Goal: Check status: Check status

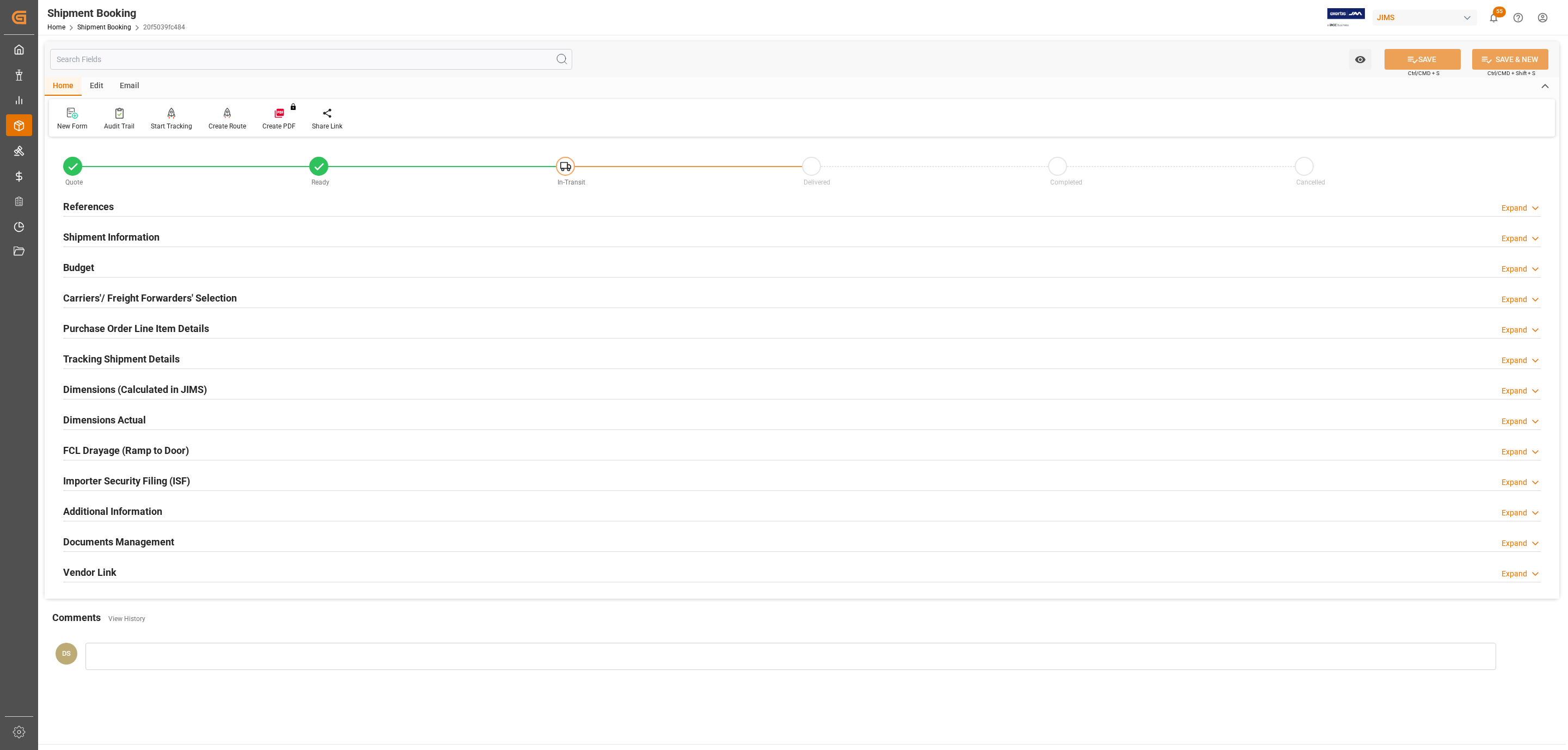
scroll to position [118, 0]
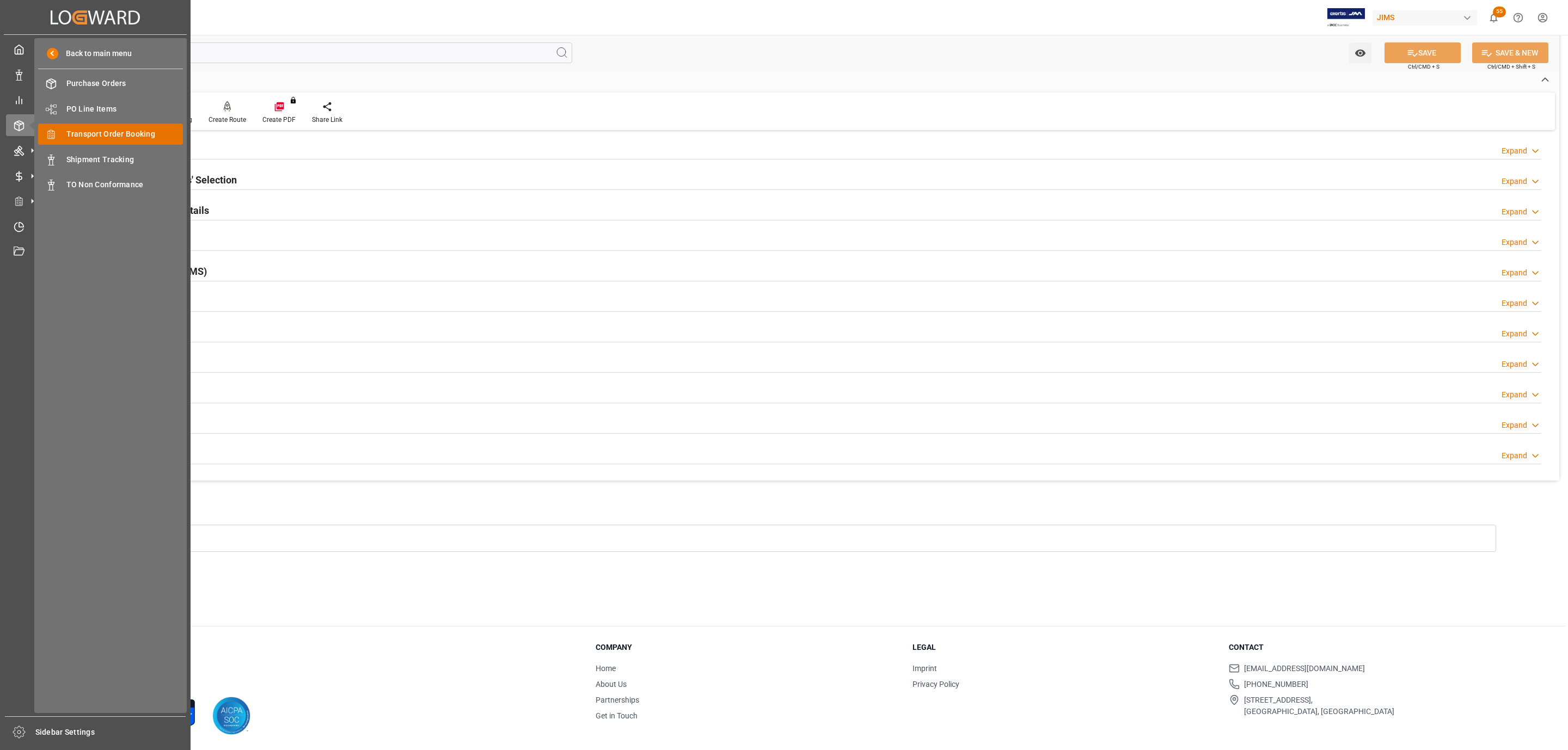
click at [133, 136] on span "Transport Order Booking" at bounding box center [125, 135] width 117 height 12
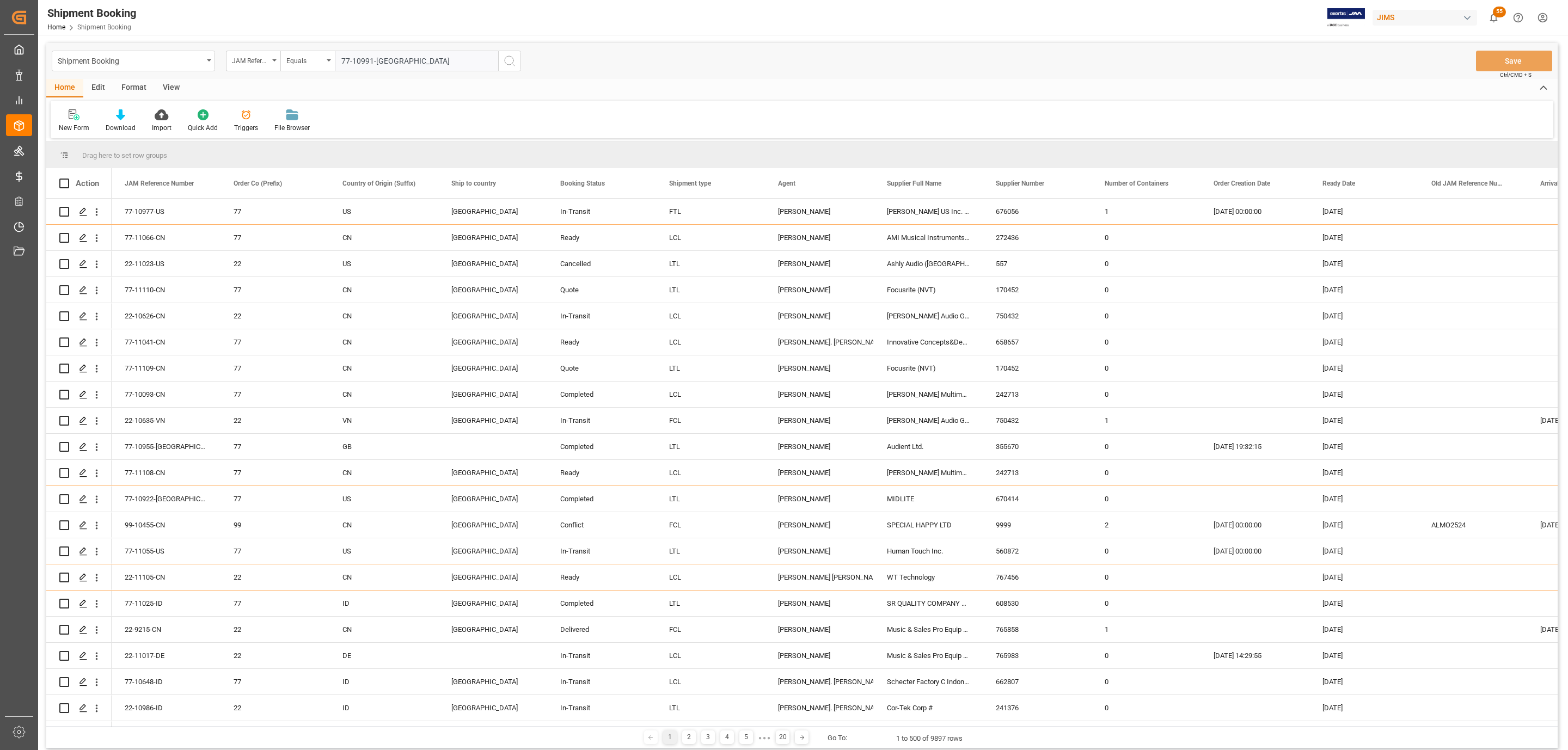
type input "77-10991-[GEOGRAPHIC_DATA]"
click at [505, 61] on circle "search button" at bounding box center [509, 60] width 9 height 9
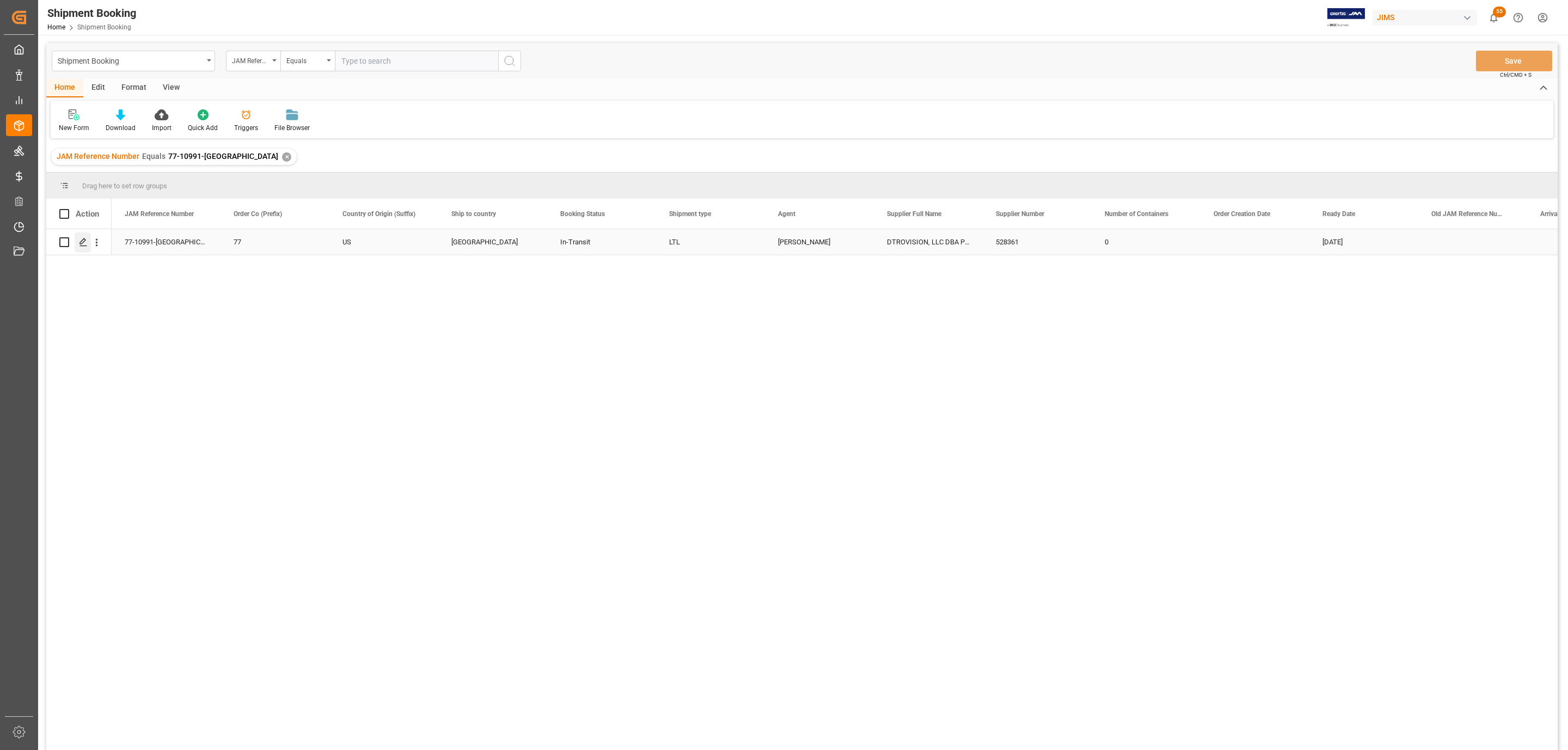
click at [81, 246] on line "Press SPACE to select this row." at bounding box center [83, 246] width 7 height 0
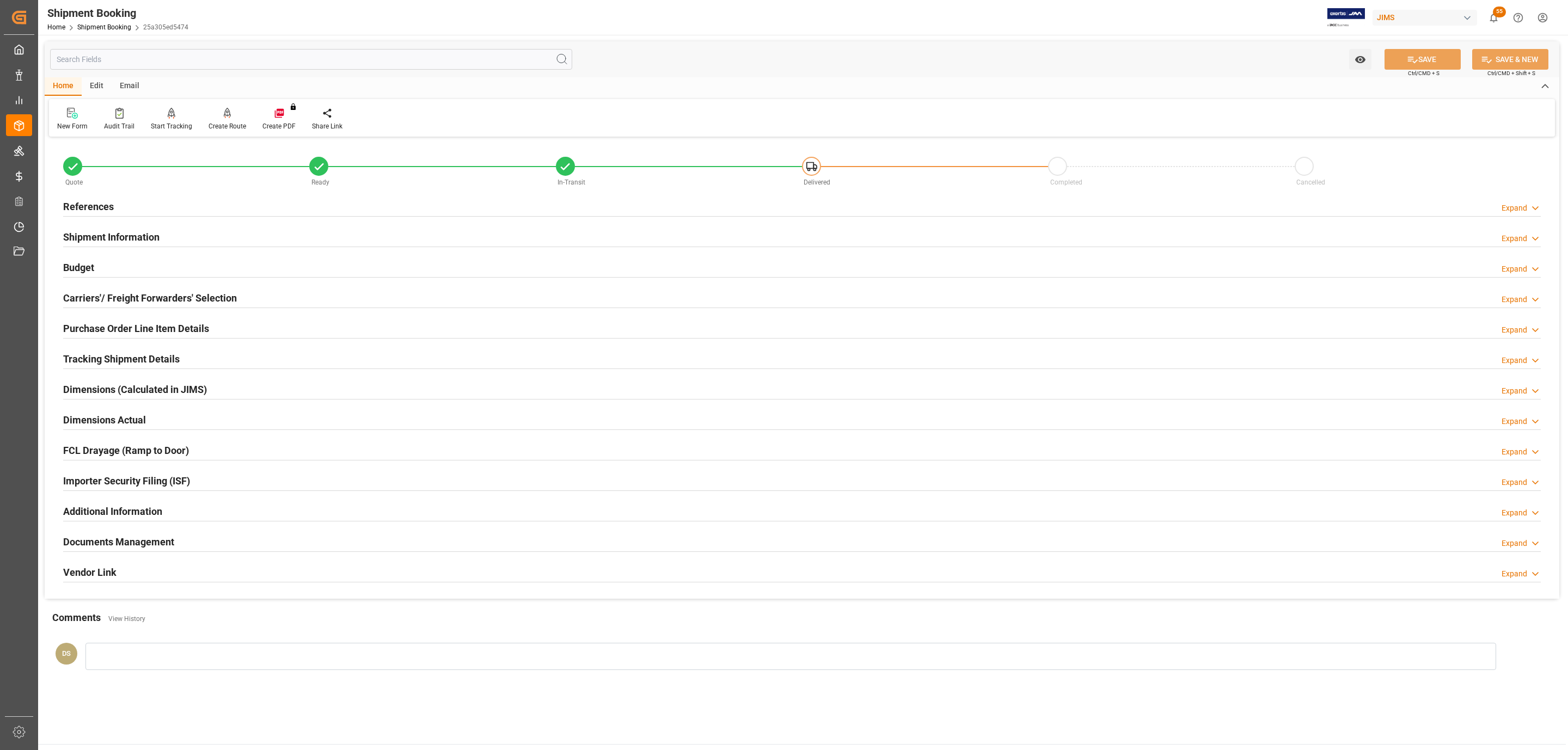
click at [229, 546] on div "Documents Management Expand" at bounding box center [802, 541] width 1478 height 21
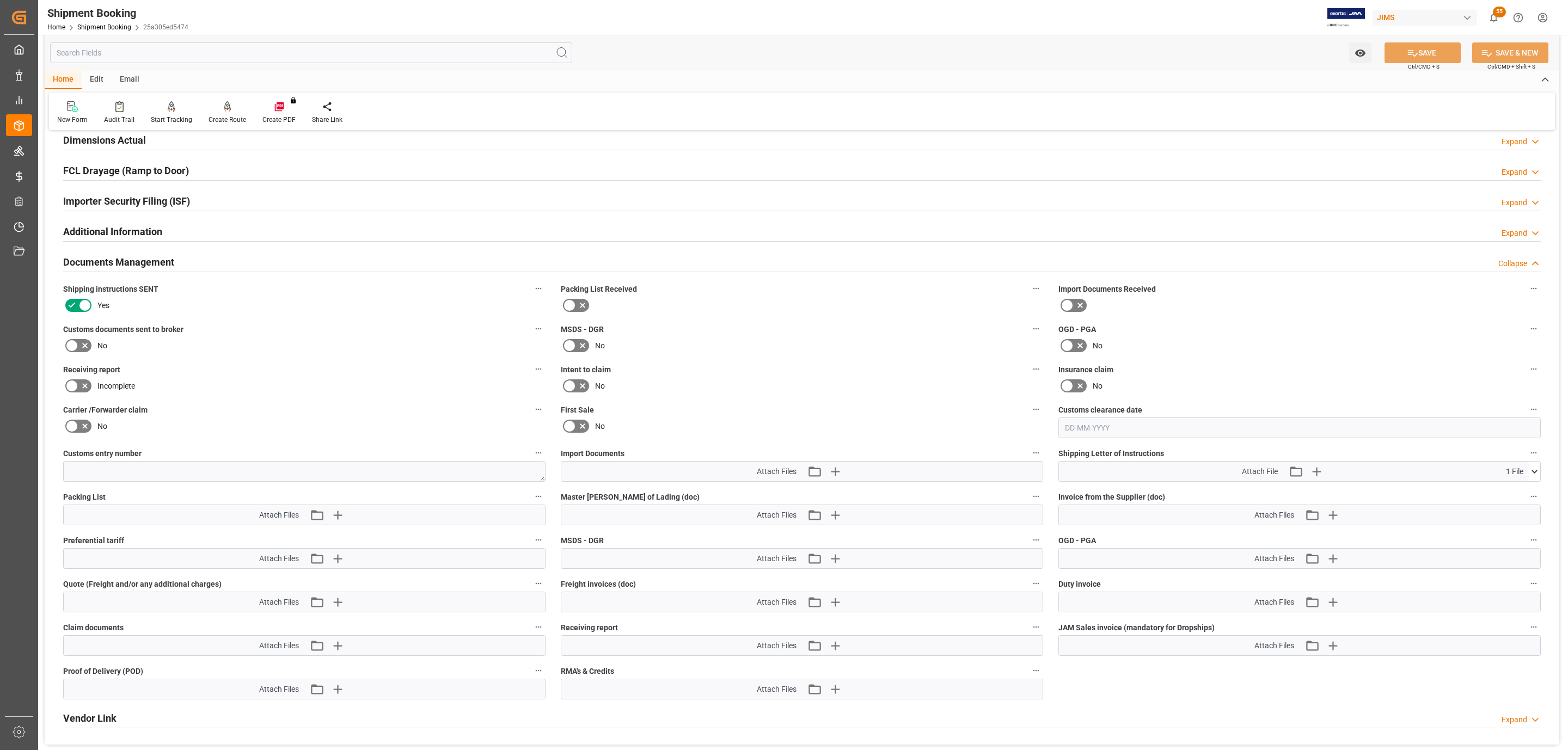
scroll to position [408, 0]
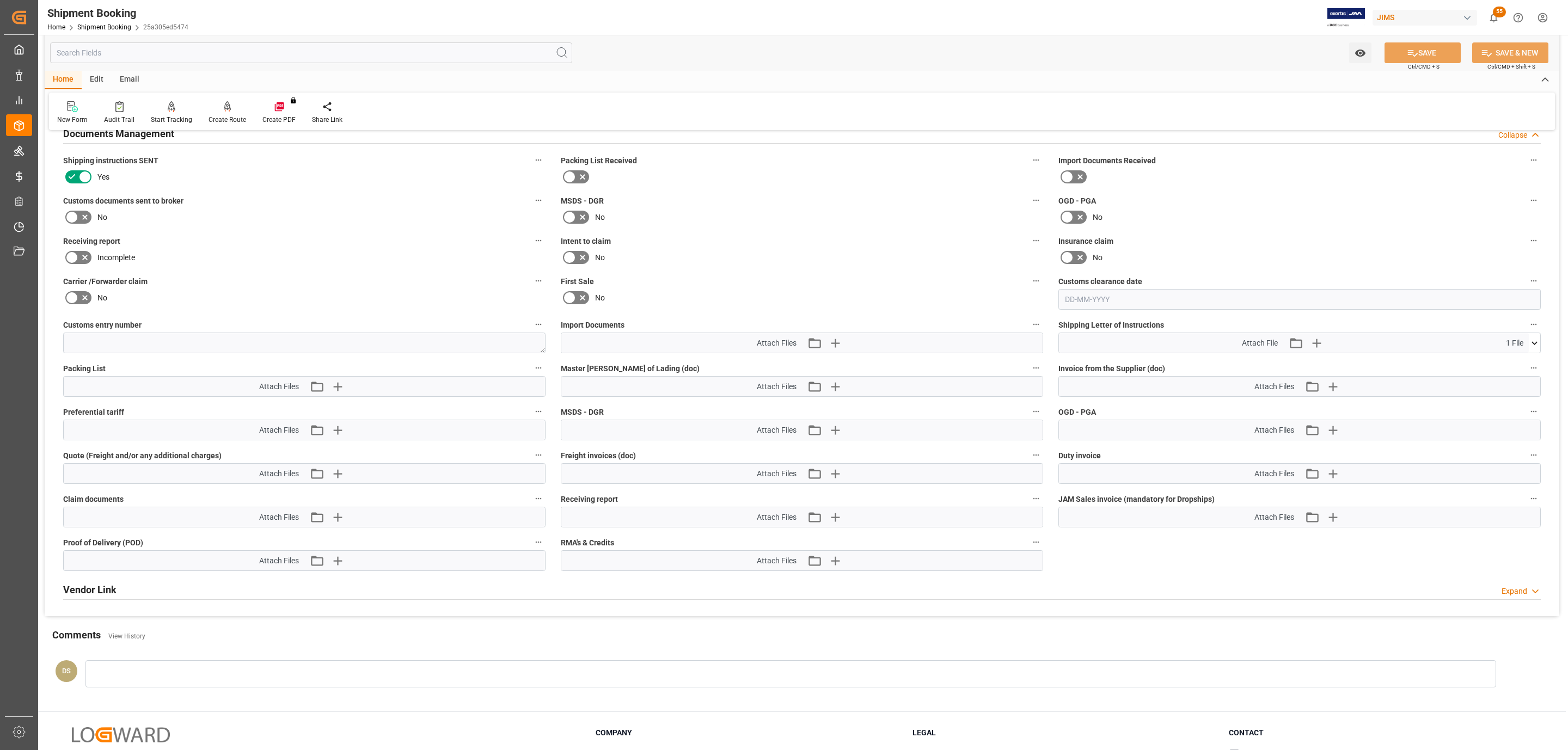
click at [75, 221] on icon at bounding box center [72, 217] width 13 height 13
click at [0, 0] on input "checkbox" at bounding box center [0, 0] width 0 height 0
click at [840, 348] on icon "button" at bounding box center [835, 342] width 17 height 17
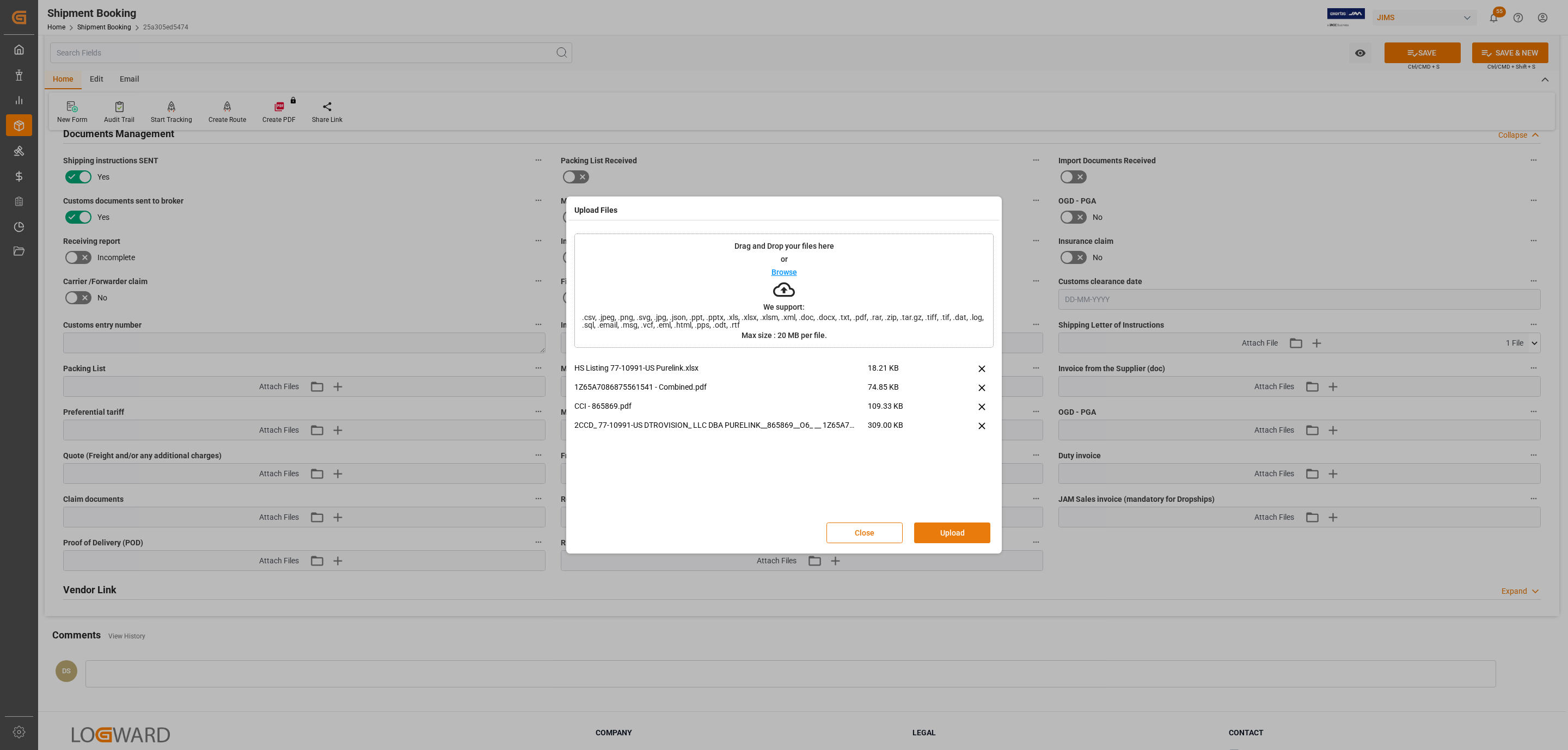
click at [964, 531] on button "Upload" at bounding box center [951, 533] width 76 height 21
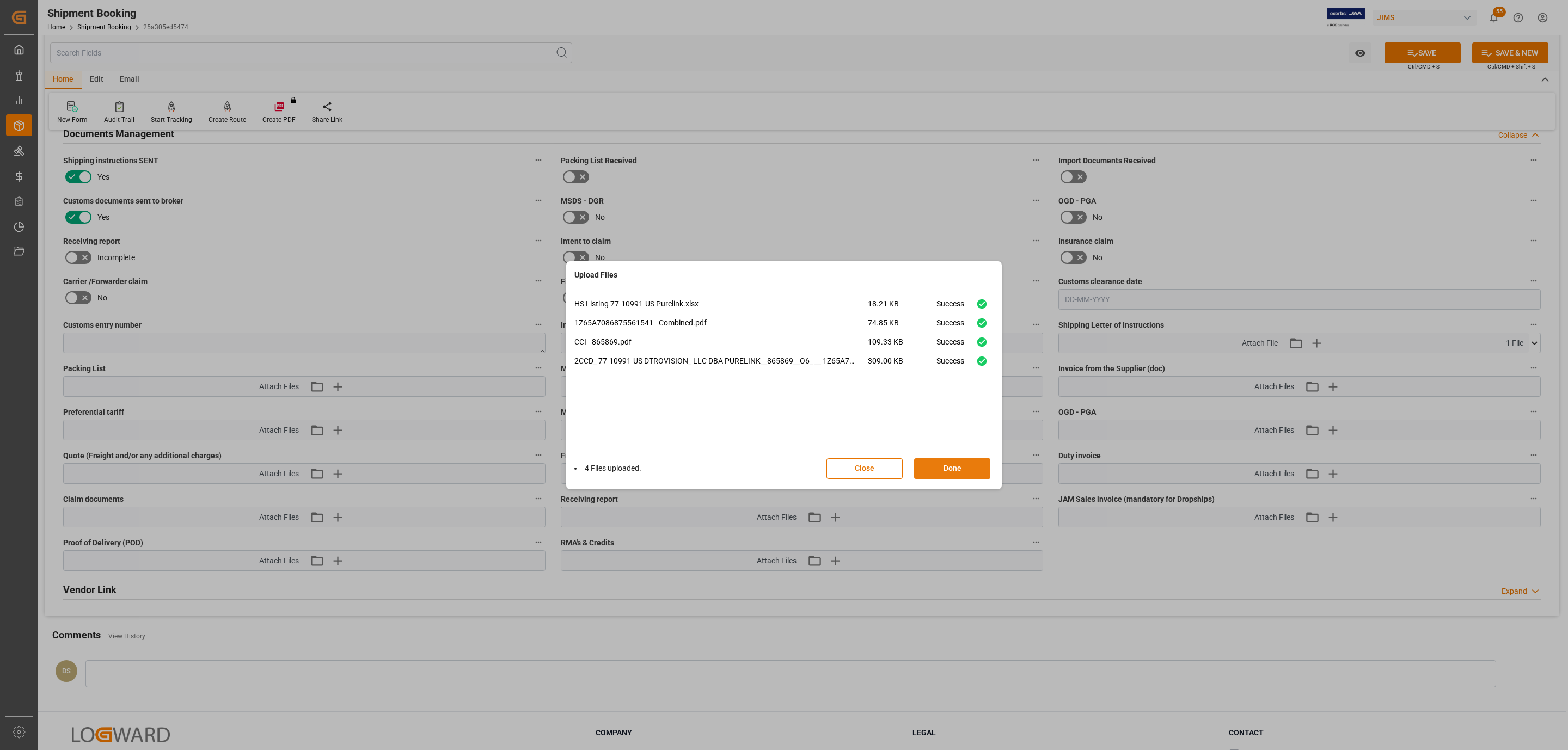
click at [982, 460] on button "Done" at bounding box center [951, 468] width 76 height 21
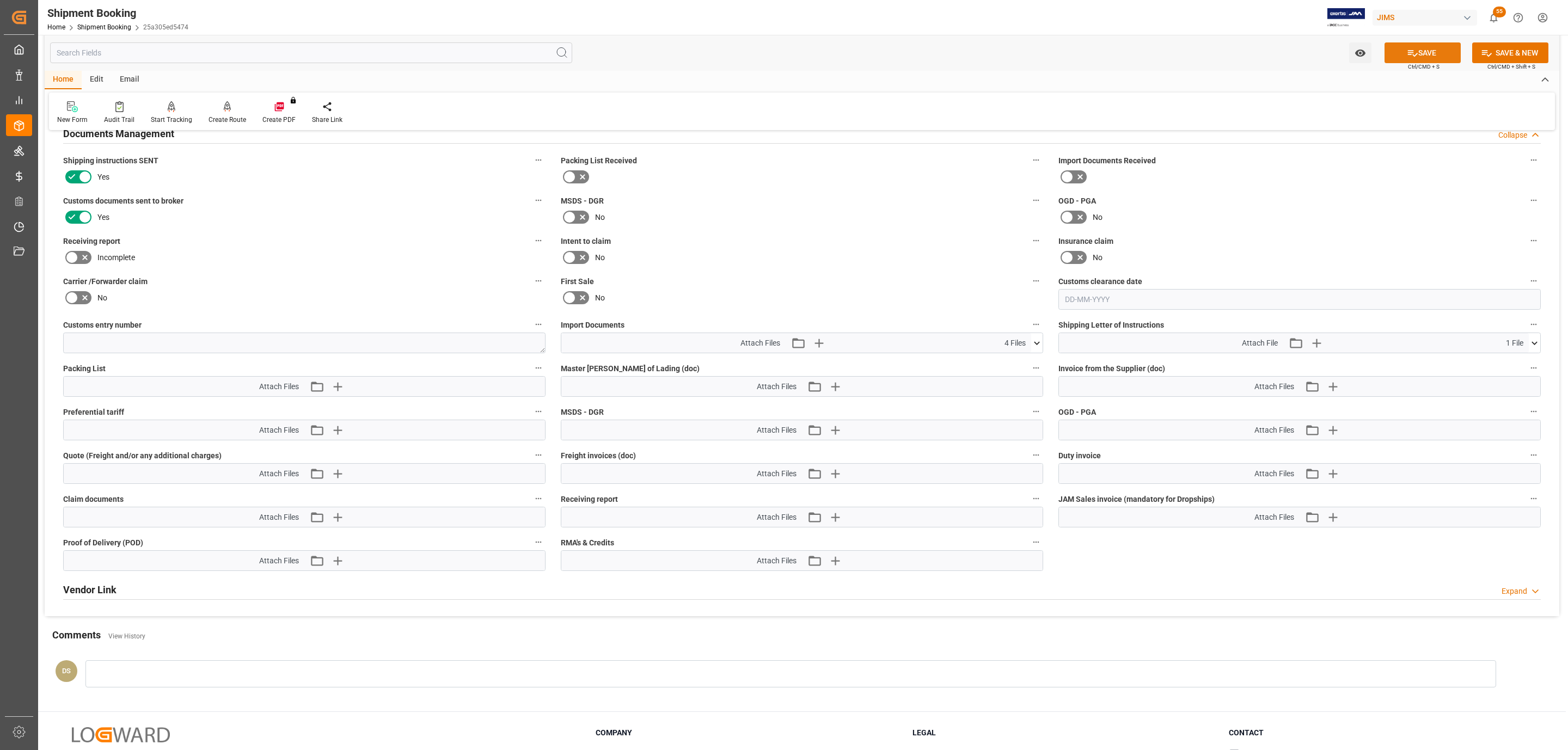
click at [1411, 55] on icon at bounding box center [1412, 53] width 10 height 7
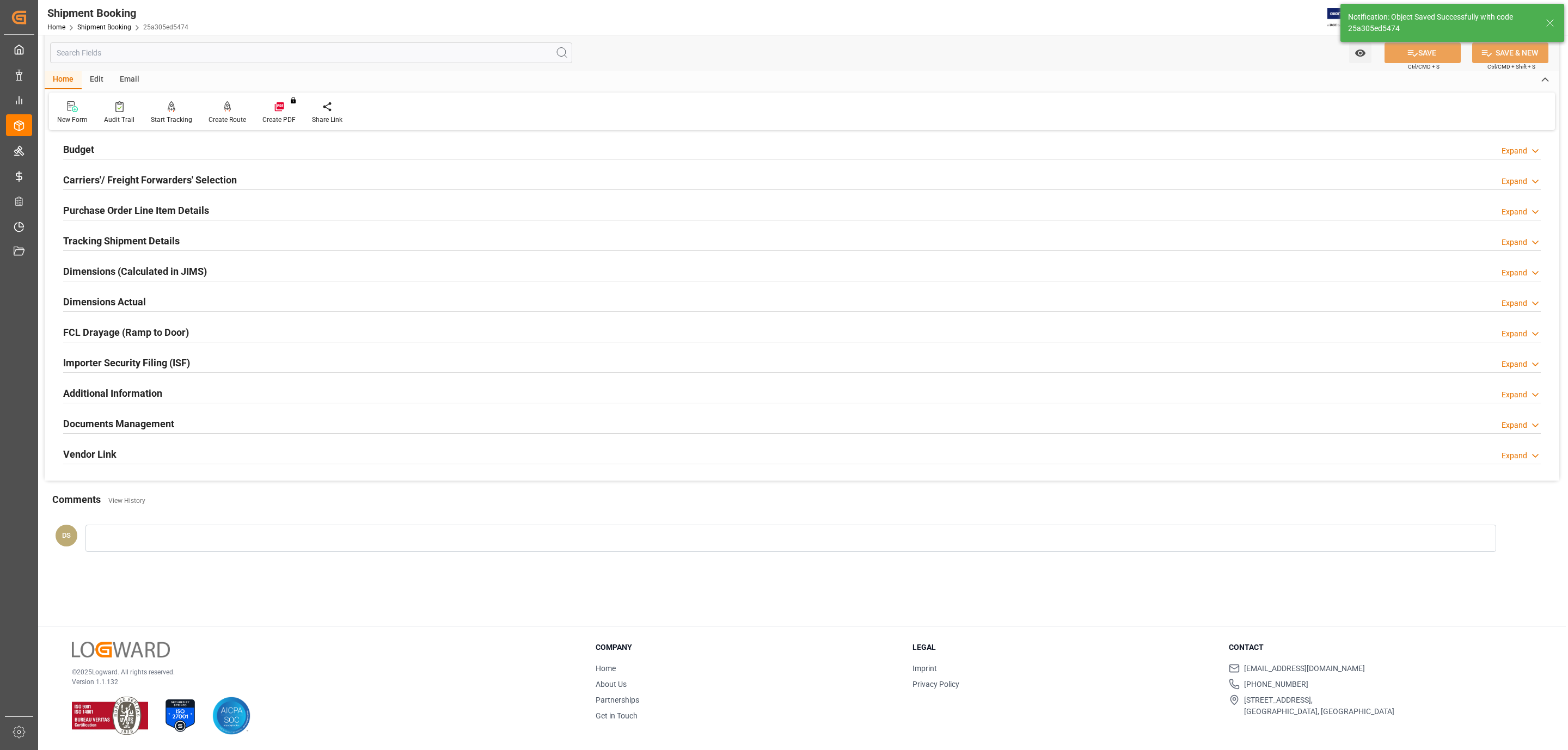
scroll to position [118, 0]
click at [193, 189] on div at bounding box center [802, 189] width 1478 height 1
click at [194, 183] on h2 "Carriers'/ Freight Forwarders' Selection" at bounding box center [150, 179] width 174 height 14
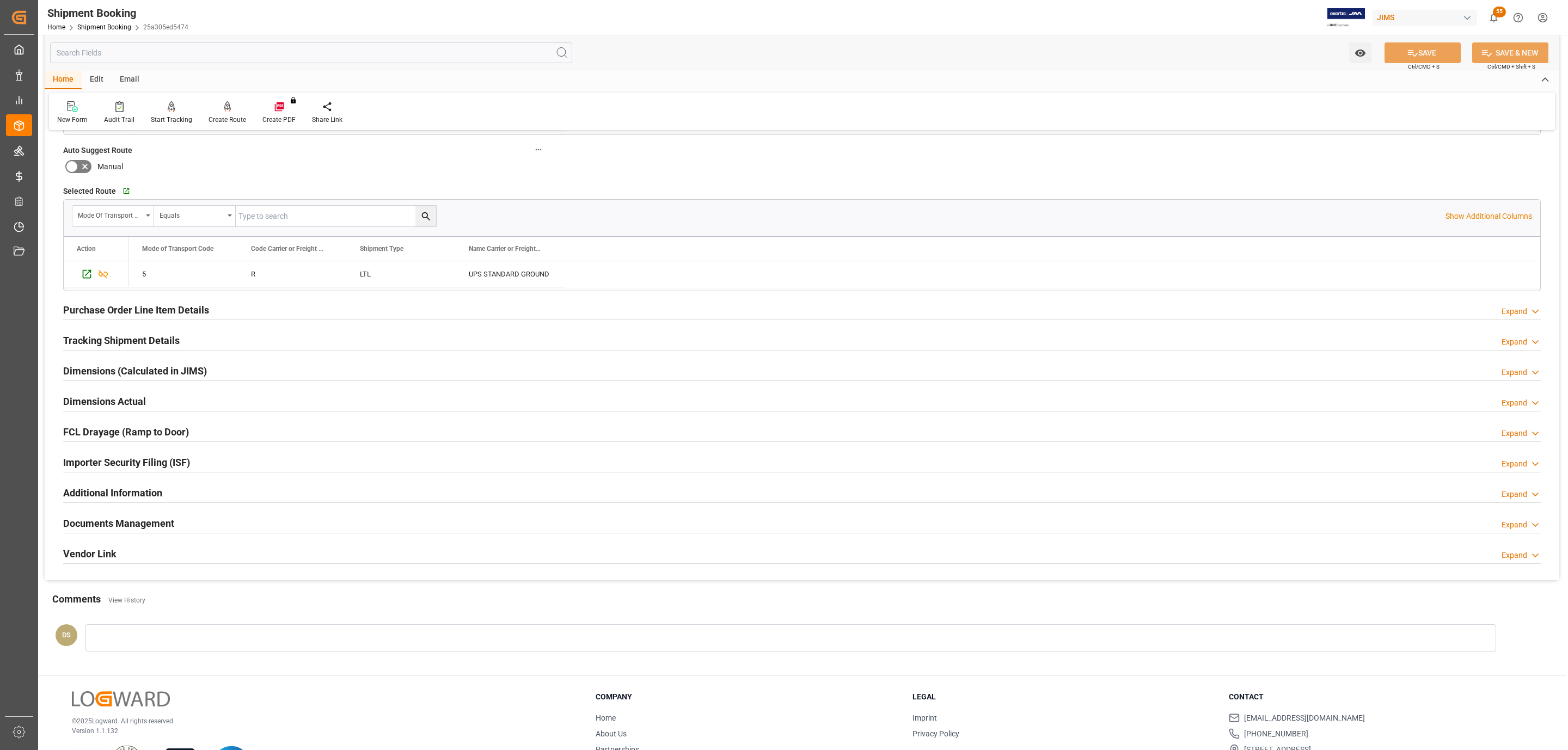
scroll to position [262, 0]
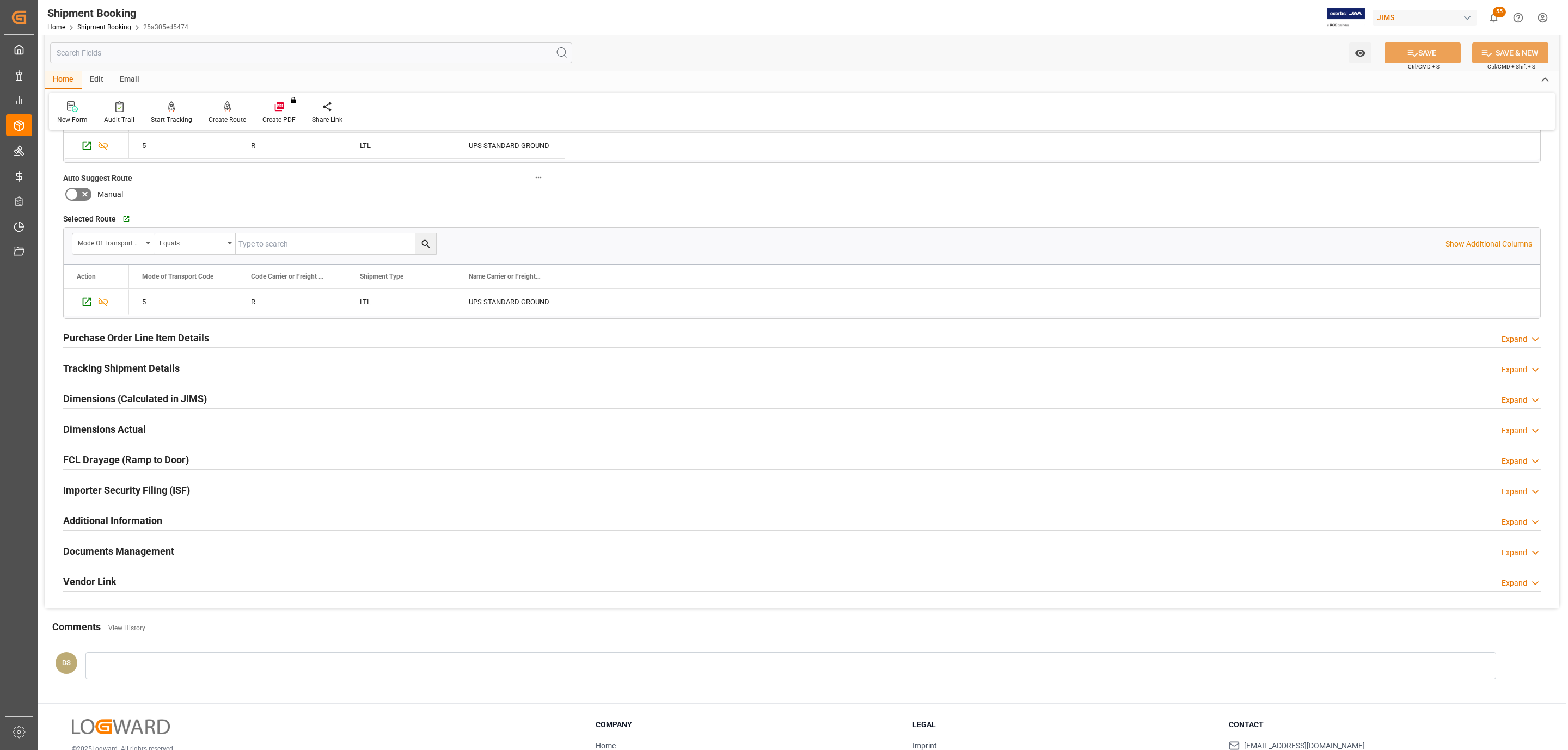
click at [93, 364] on h2 "Tracking Shipment Details" at bounding box center [121, 367] width 116 height 14
